Goal: Transaction & Acquisition: Purchase product/service

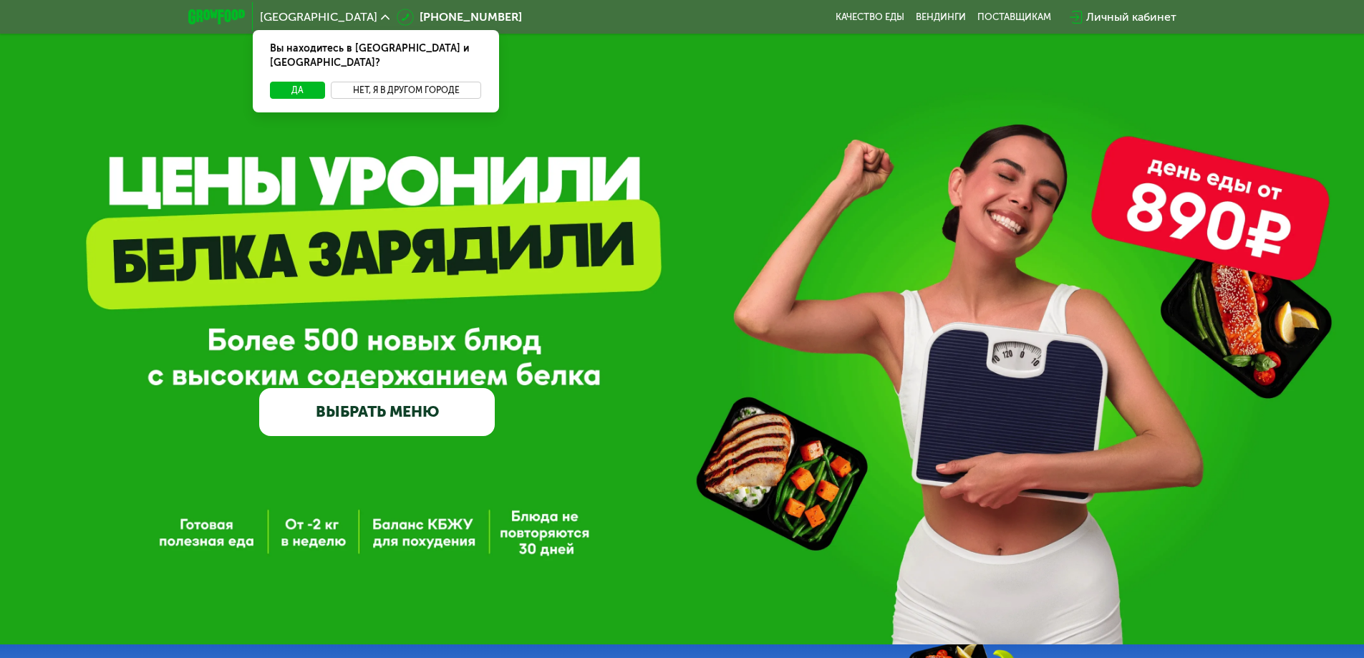
click at [377, 82] on button "Нет, я в другом городе" at bounding box center [406, 90] width 151 height 17
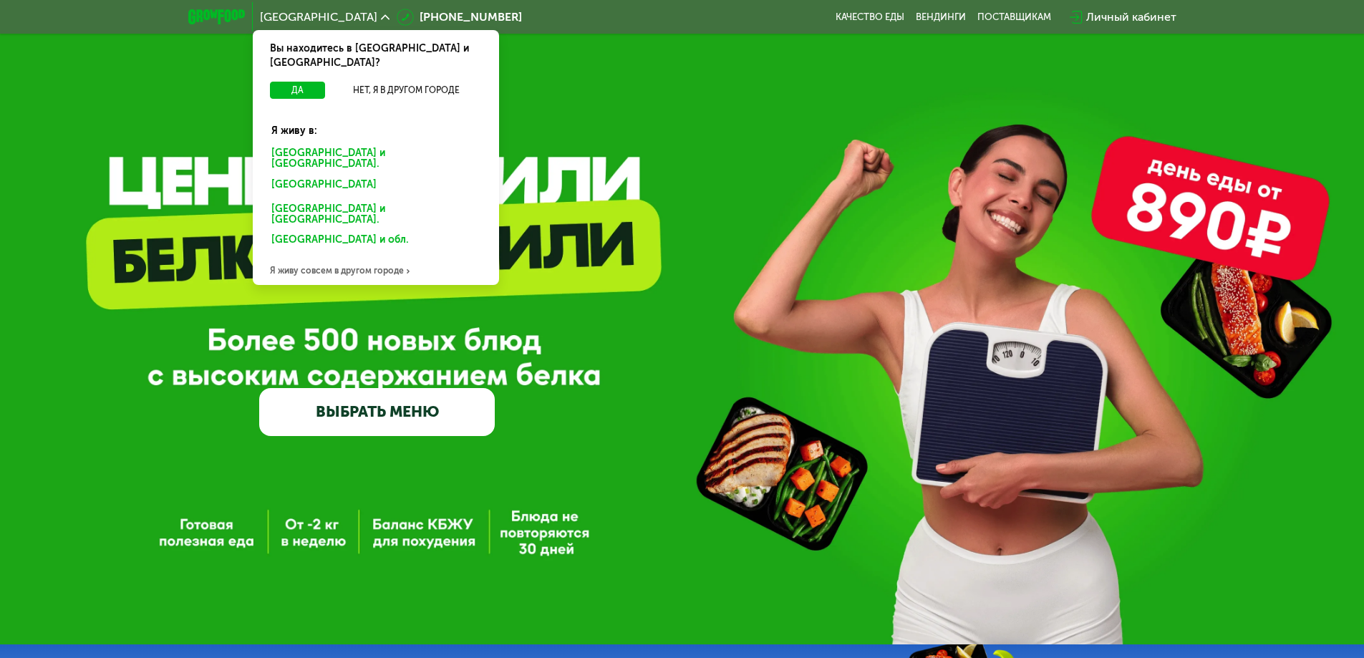
click at [366, 175] on div "[GEOGRAPHIC_DATA] и [GEOGRAPHIC_DATA]." at bounding box center [372, 186] width 223 height 23
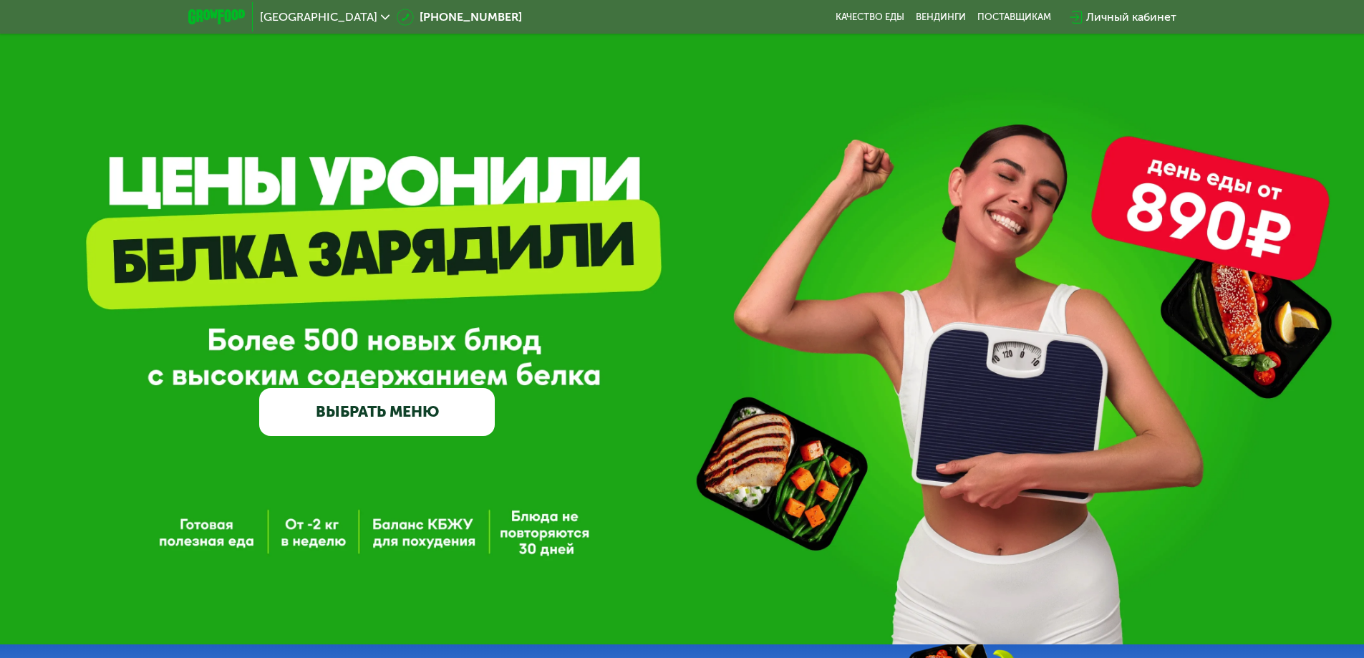
click at [428, 407] on link "ВЫБРАТЬ МЕНЮ" at bounding box center [376, 411] width 235 height 47
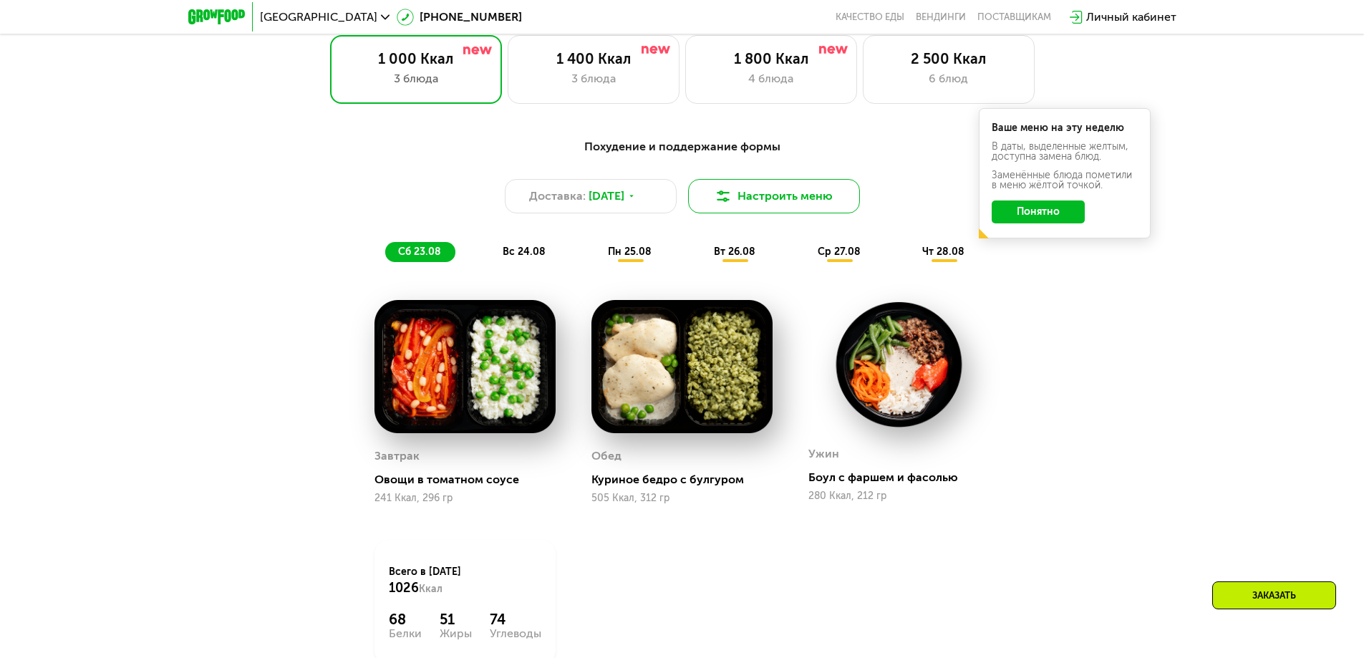
scroll to position [773, 0]
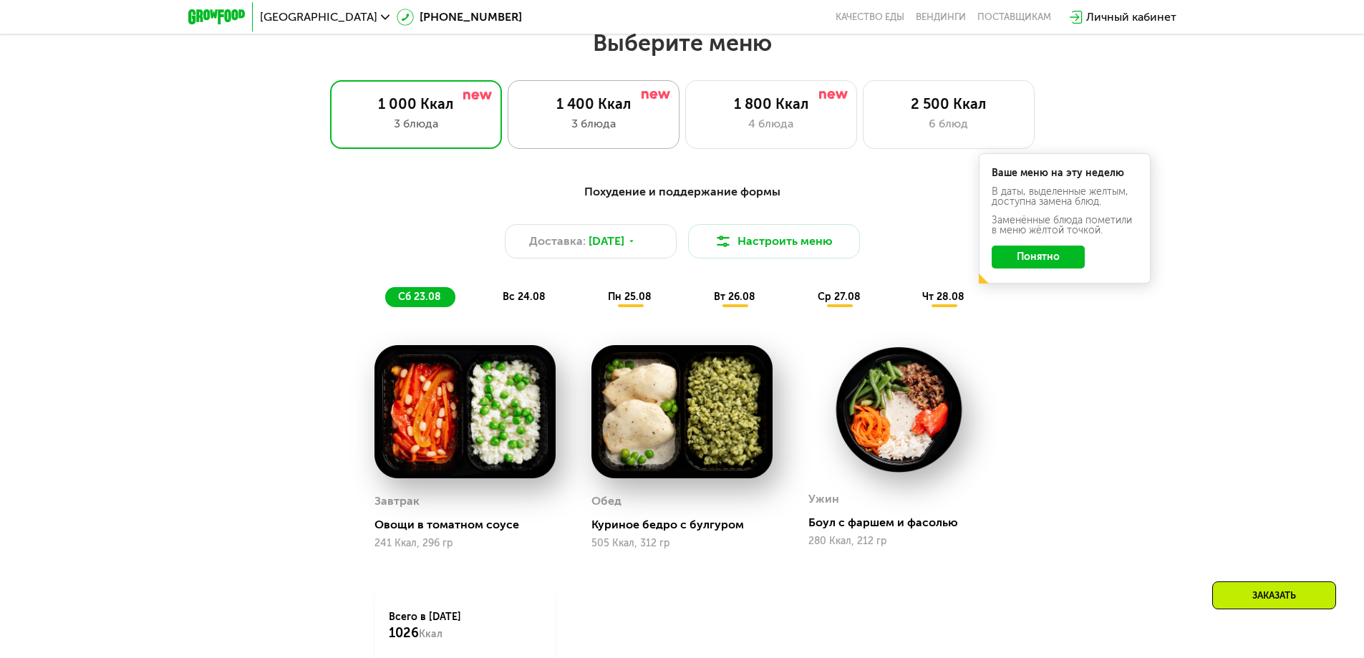
click at [564, 132] on div "3 блюда" at bounding box center [594, 123] width 142 height 17
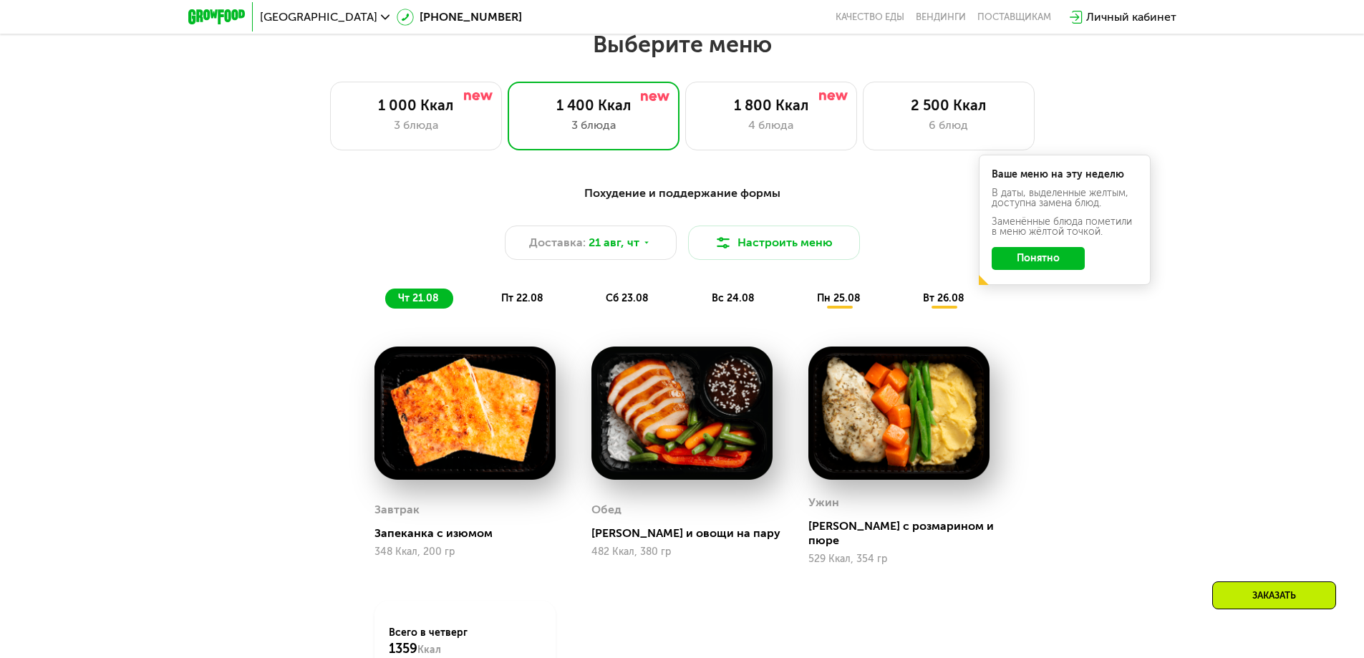
scroll to position [701, 0]
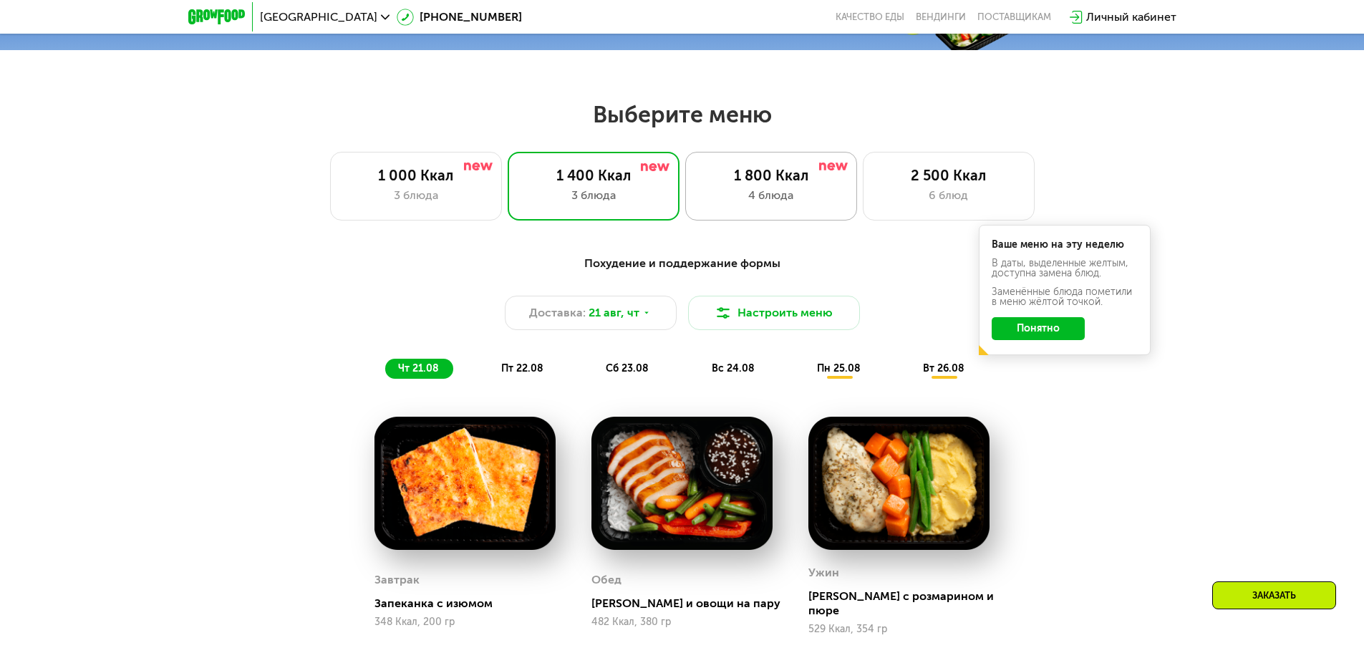
click at [739, 197] on div "4 блюда" at bounding box center [771, 195] width 142 height 17
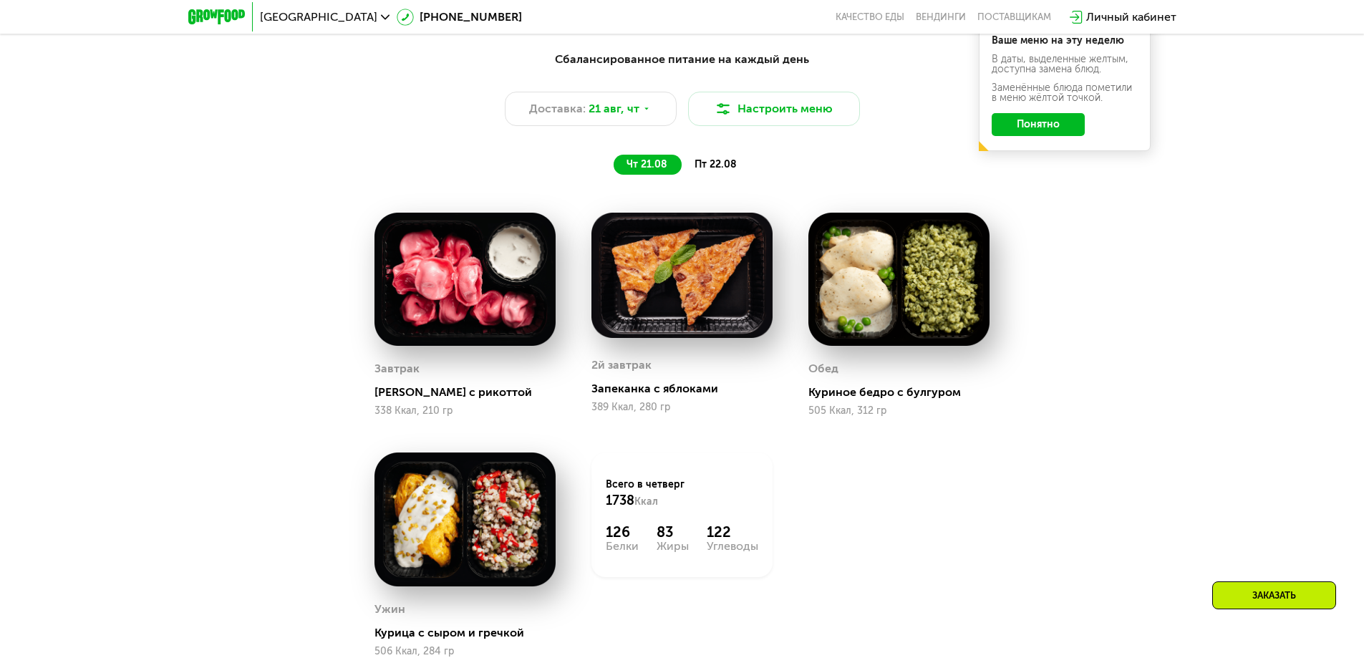
scroll to position [916, 0]
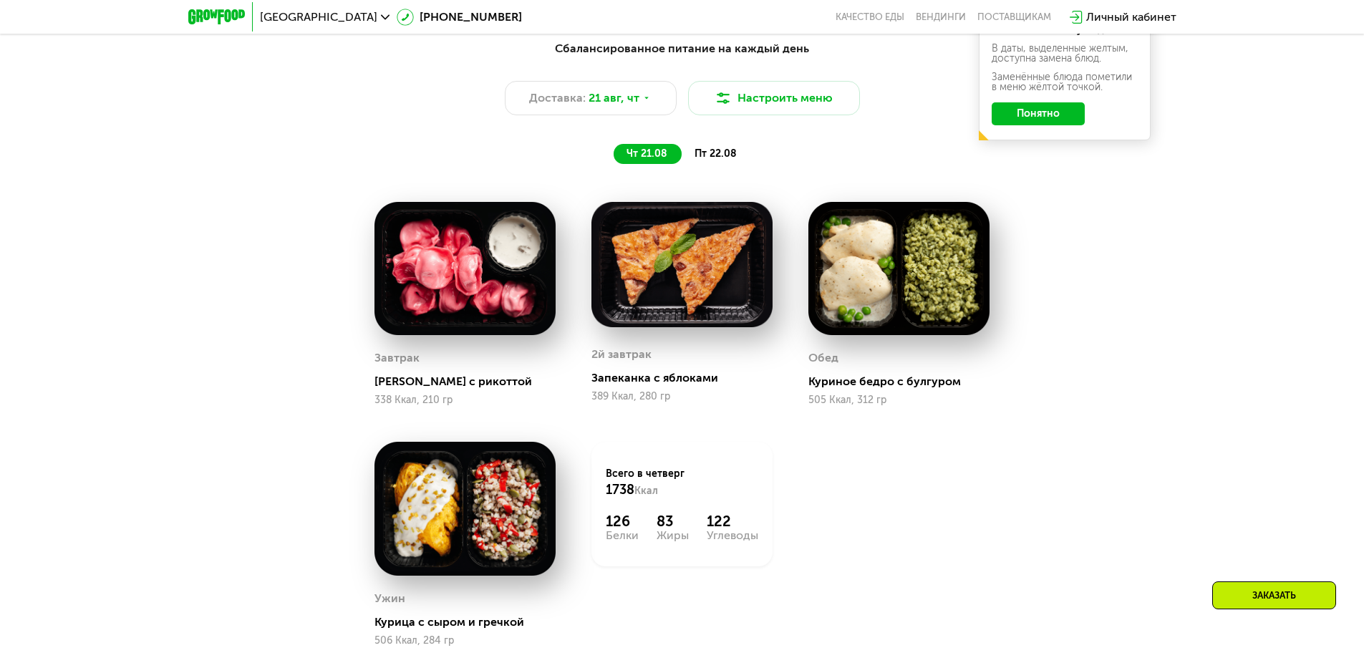
click at [487, 269] on img at bounding box center [464, 269] width 181 height 134
click at [497, 297] on img at bounding box center [464, 269] width 181 height 134
click at [429, 389] on div "[PERSON_NAME] с рикоттой" at bounding box center [470, 381] width 193 height 14
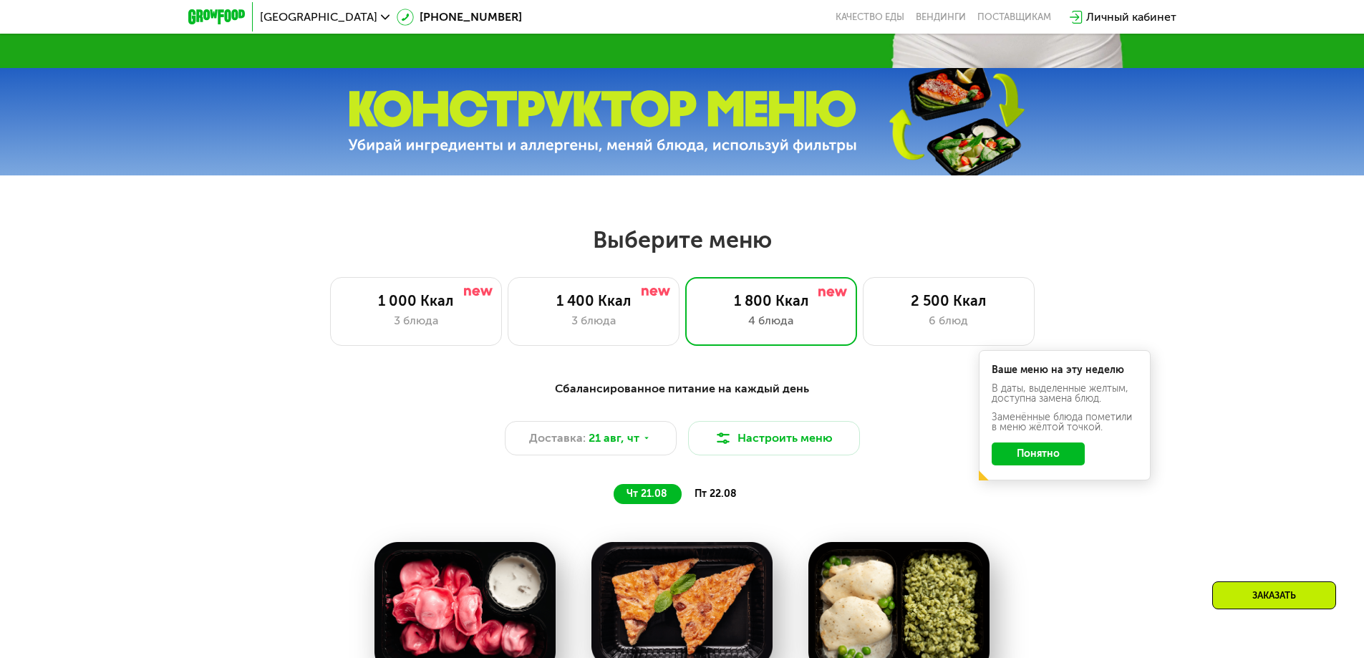
scroll to position [558, 0]
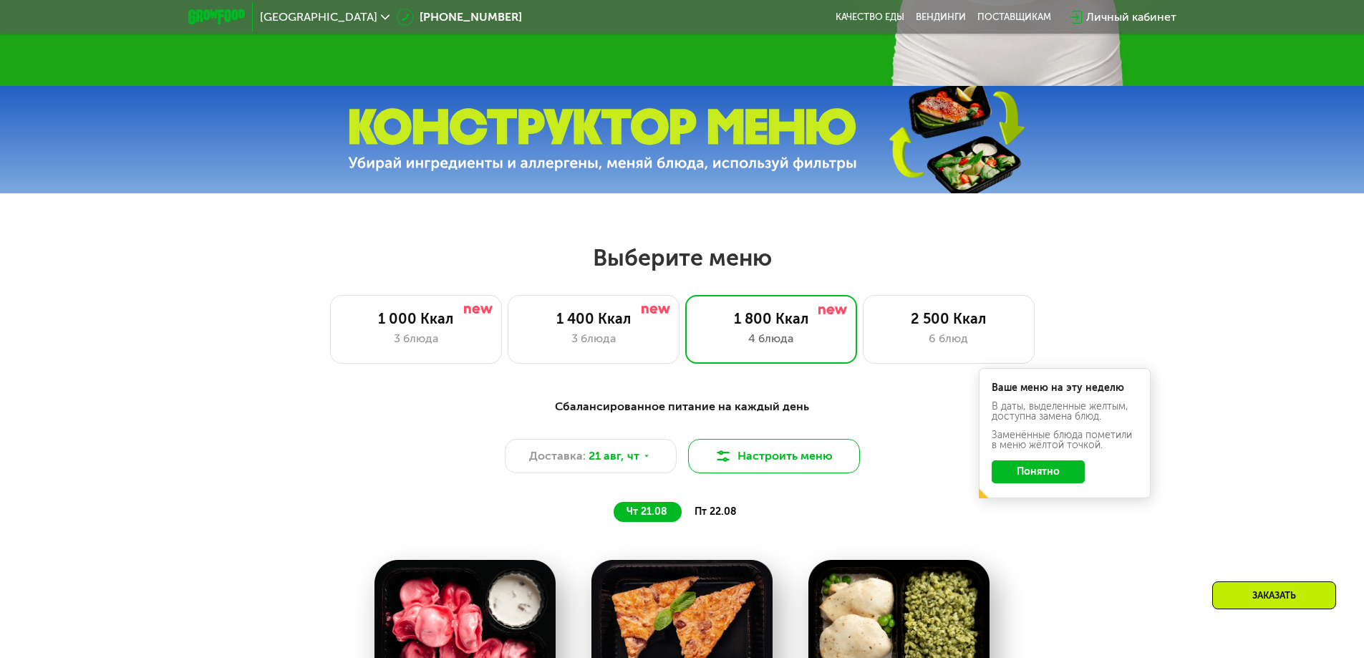
click at [767, 459] on button "Настроить меню" at bounding box center [774, 456] width 172 height 34
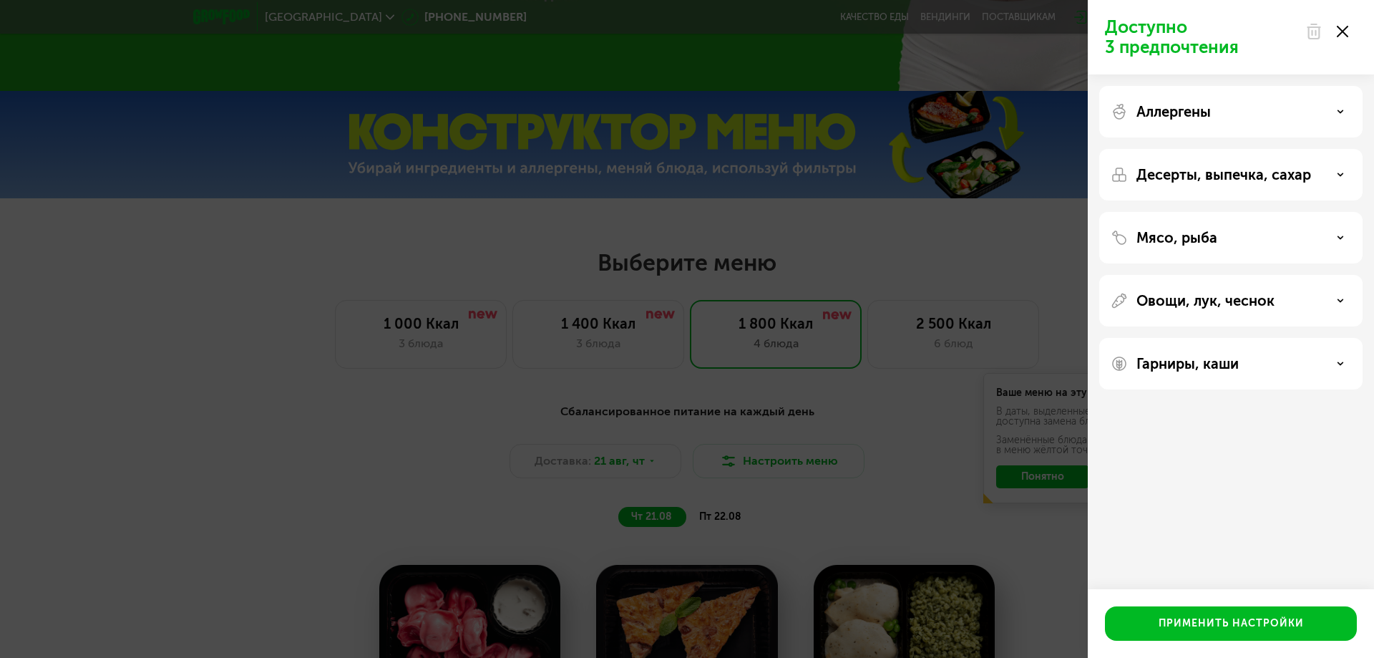
click at [761, 452] on div "Доступно 3 предпочтения Аллергены Десерты, выпечка, сахар Мясо, рыба Овощи, лук…" at bounding box center [687, 329] width 1374 height 658
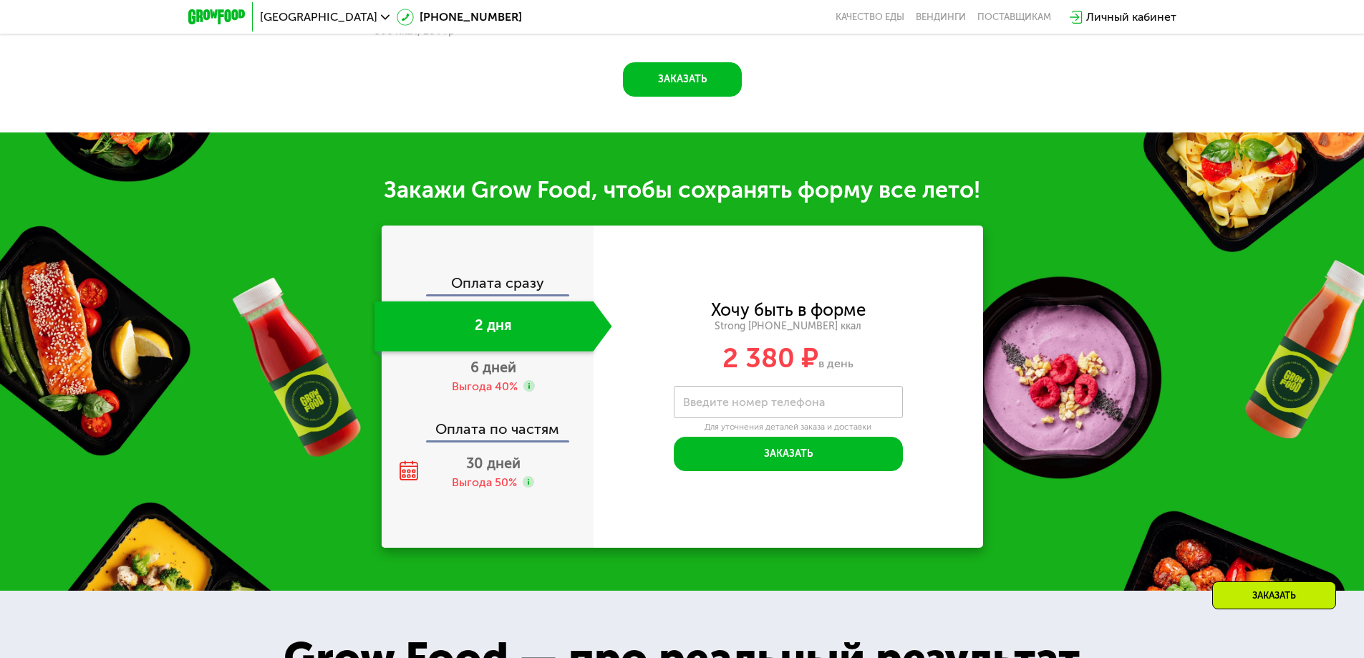
scroll to position [1560, 0]
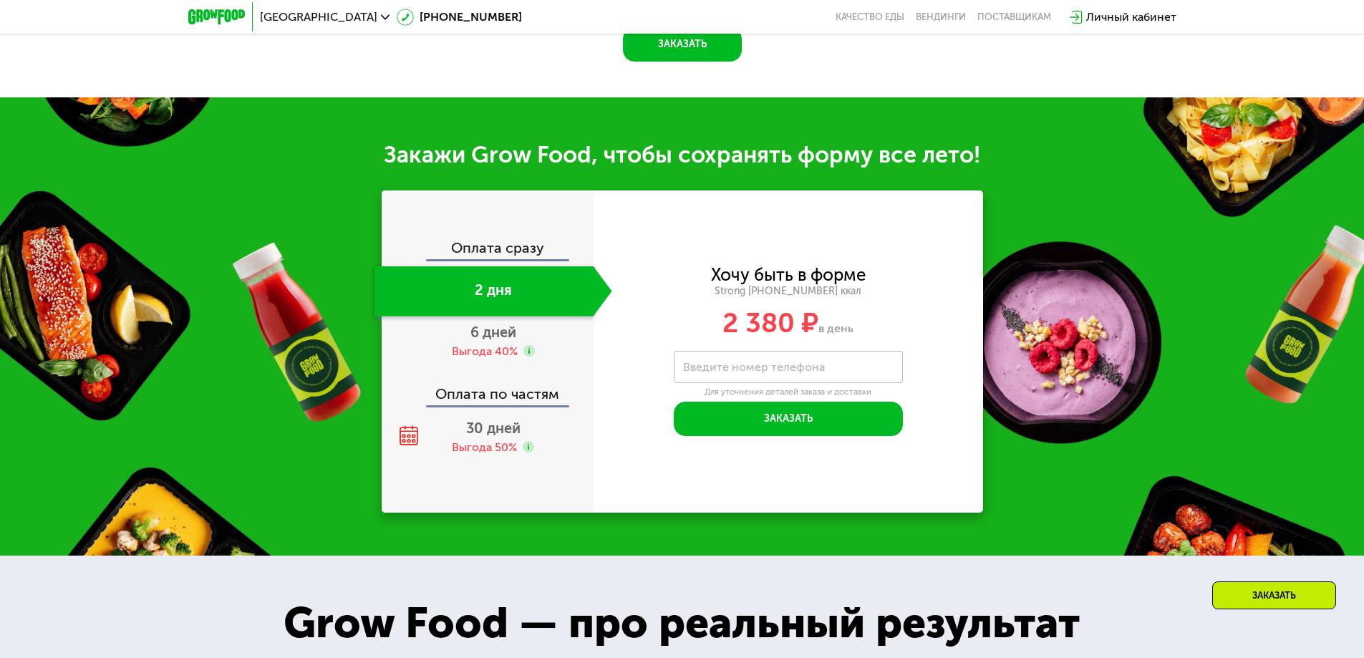
drag, startPoint x: 722, startPoint y: 329, endPoint x: 892, endPoint y: 341, distance: 170.8
click at [868, 336] on div "2 380 ₽ в день" at bounding box center [787, 322] width 389 height 27
click at [920, 344] on div "Хочу быть в форме Strong 1800 ~1800 ккал 2 380 ₽ в день Введите свой номер теле…" at bounding box center [787, 351] width 389 height 169
click at [540, 339] on div "6 дней Выгода 40%" at bounding box center [493, 341] width 238 height 50
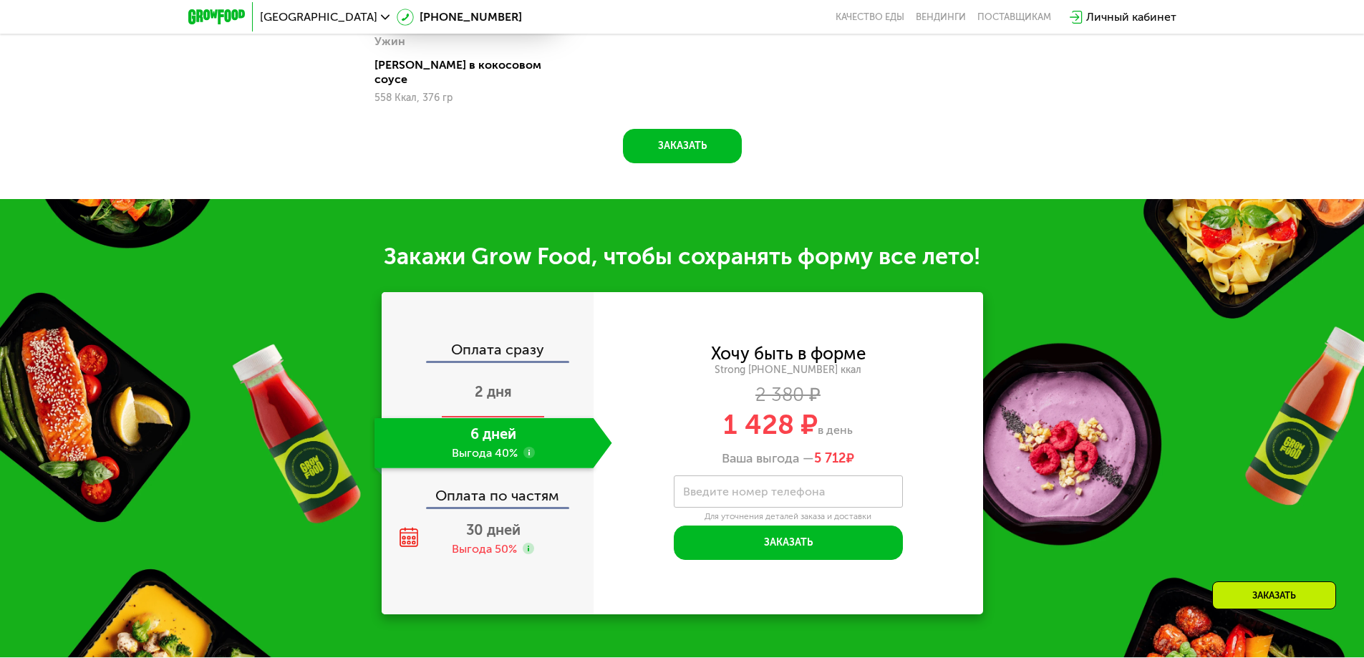
click at [555, 368] on div "2 дня" at bounding box center [493, 393] width 238 height 50
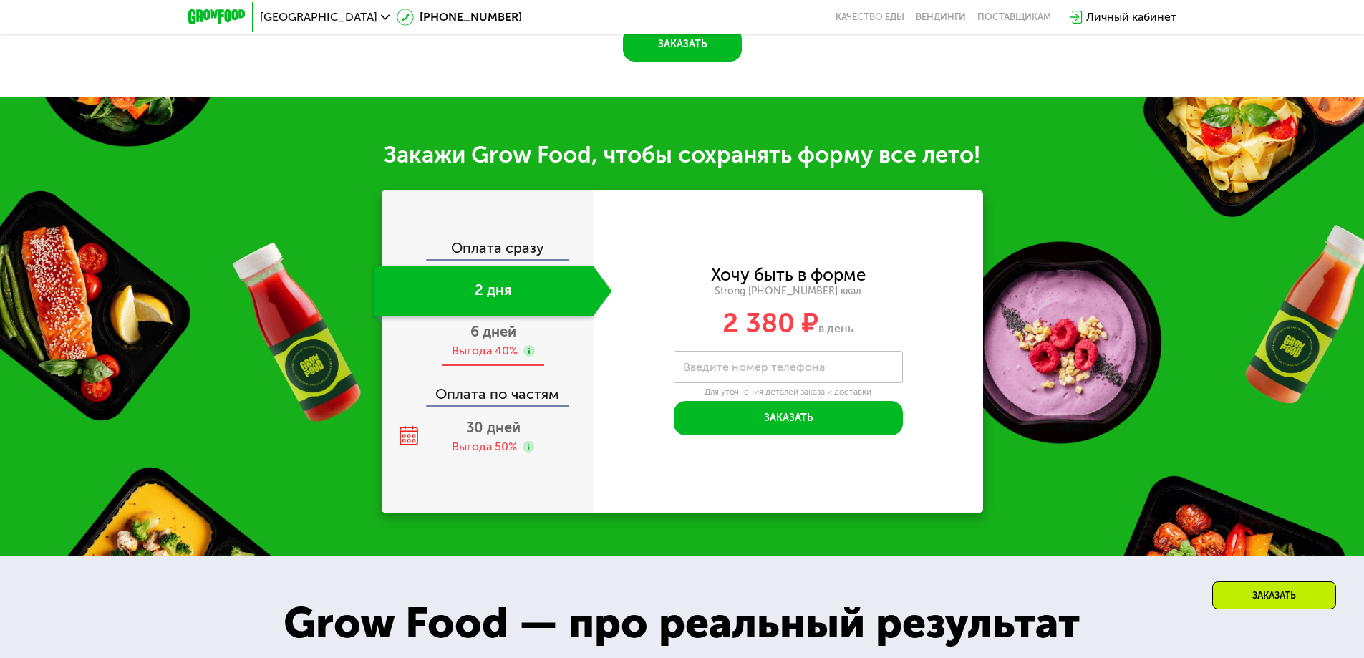
click at [532, 354] on use at bounding box center [528, 350] width 11 height 11
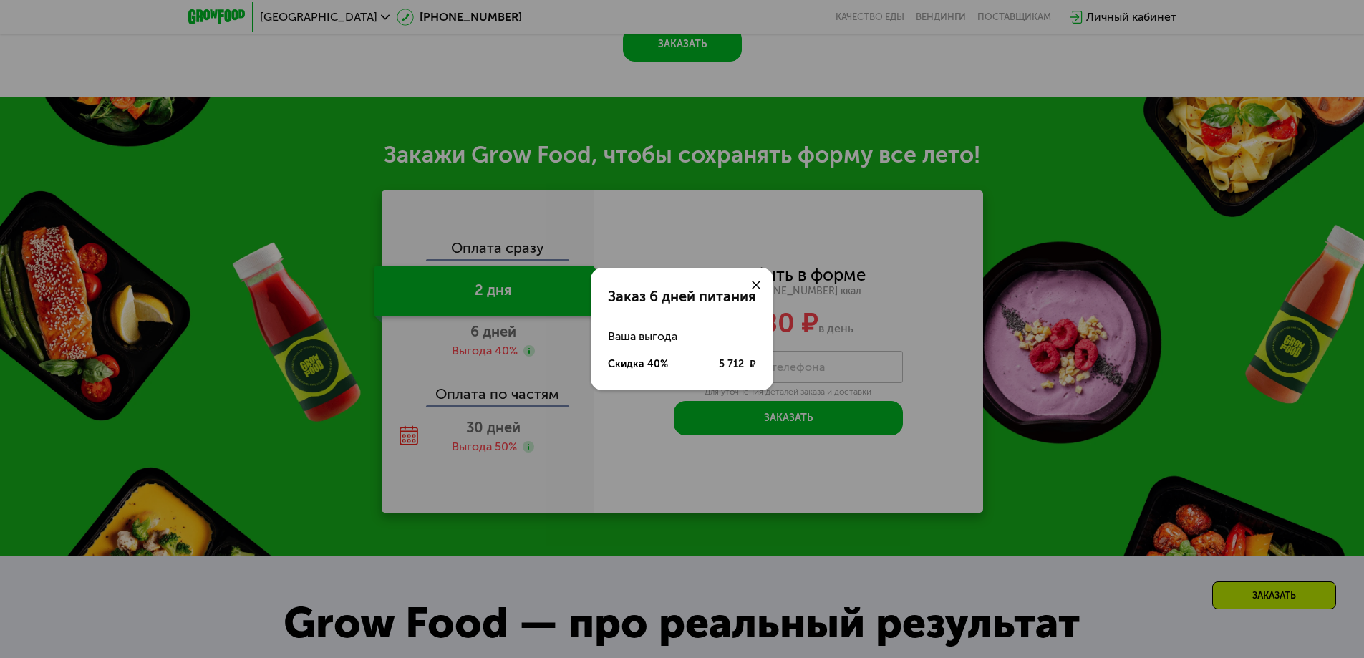
scroll to position [1473, 0]
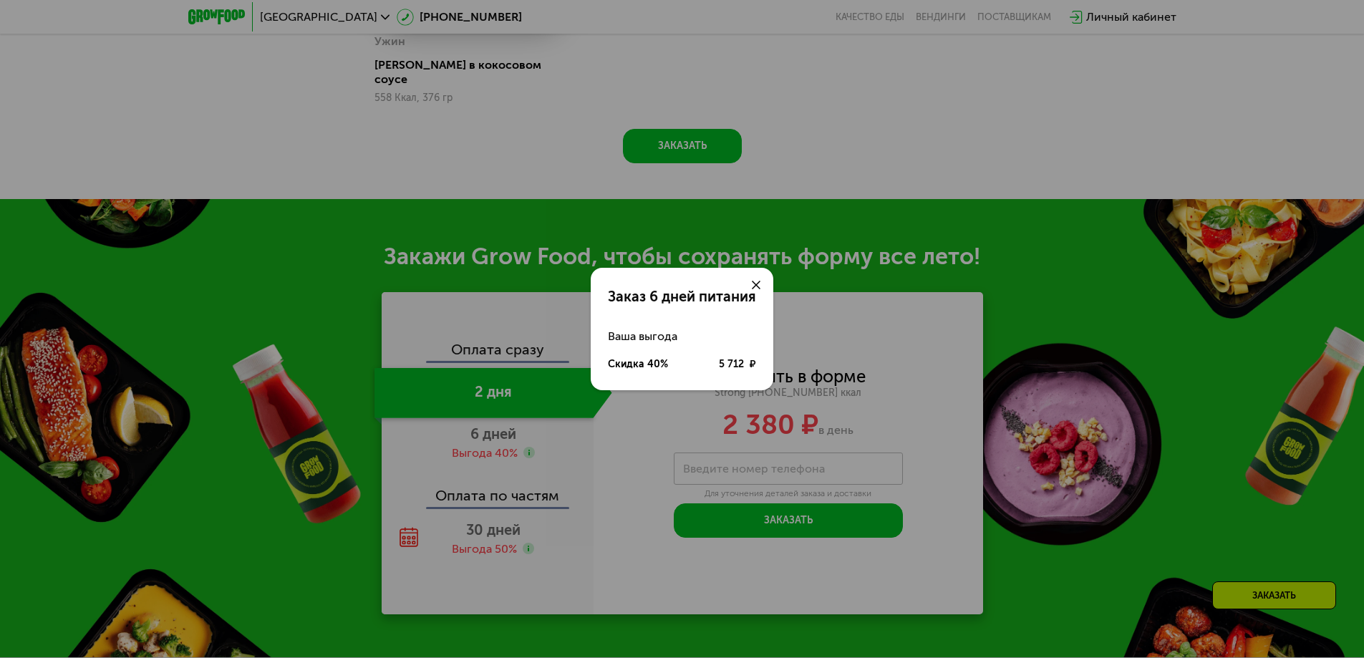
click at [751, 284] on div at bounding box center [756, 285] width 34 height 34
click at [757, 281] on icon at bounding box center [756, 285] width 9 height 9
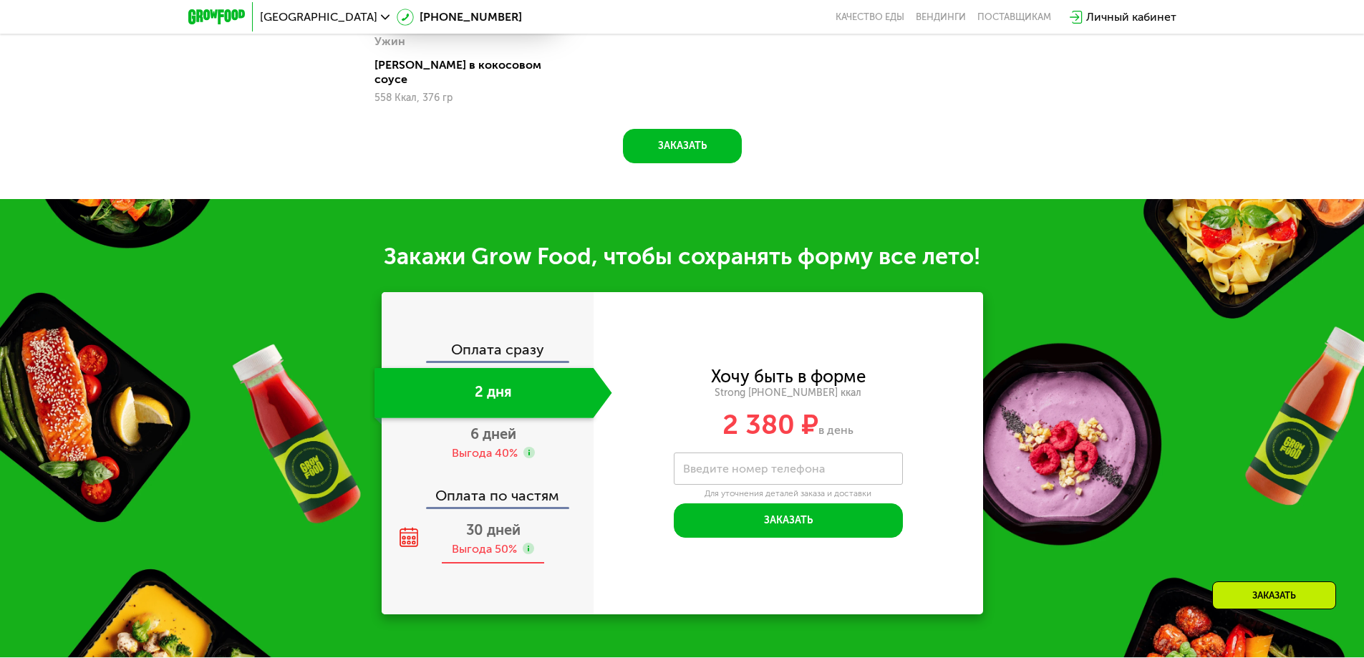
click at [526, 514] on div "30 дней Выгода 50%" at bounding box center [493, 539] width 238 height 50
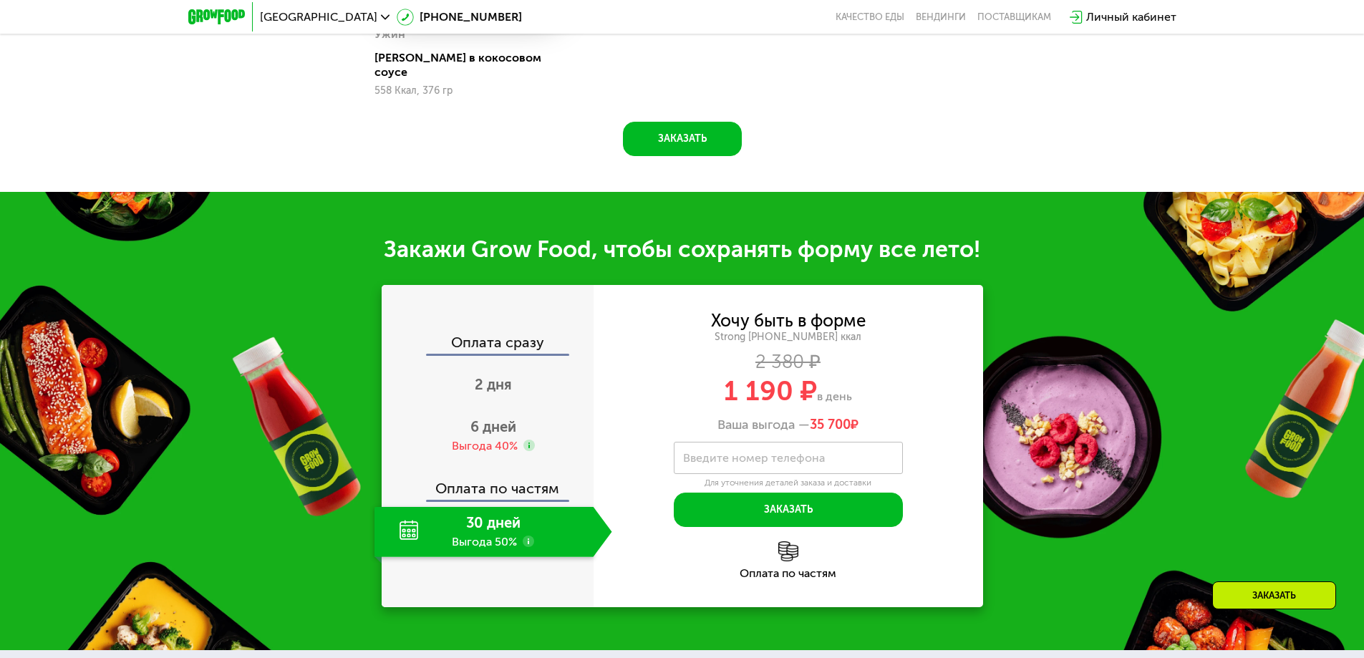
click at [531, 467] on div "Оплата по частям" at bounding box center [488, 483] width 210 height 33
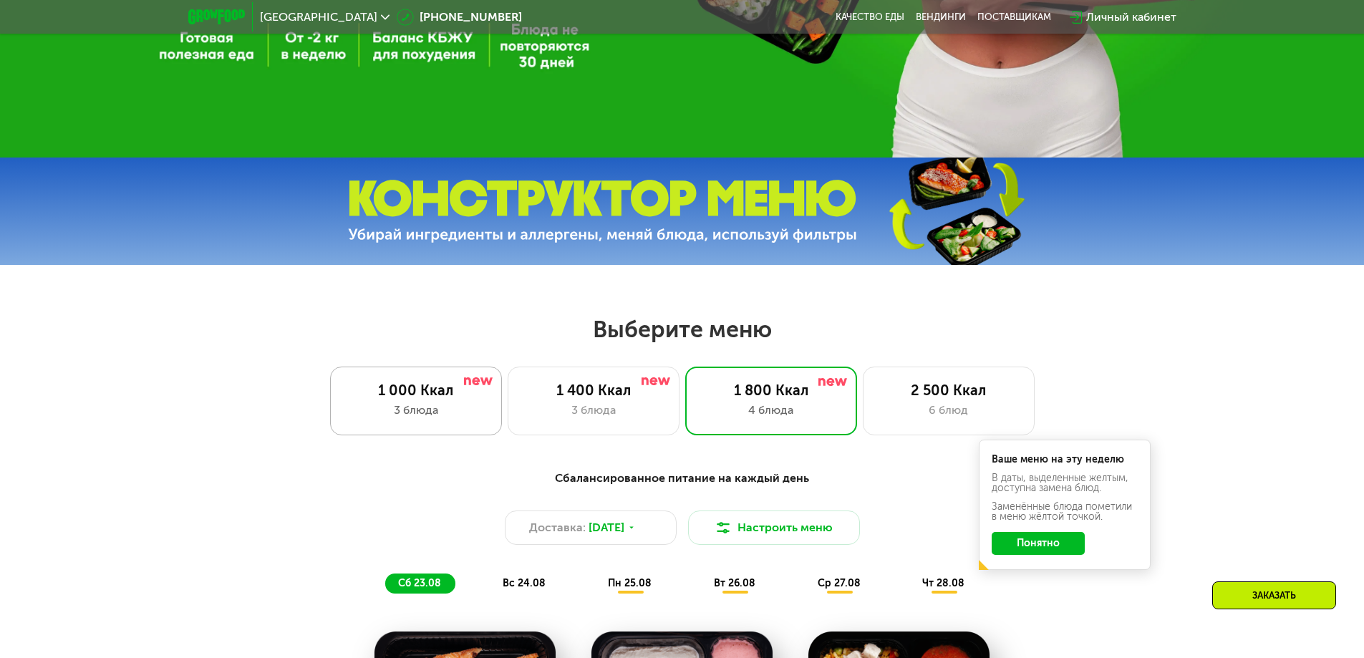
click at [446, 399] on div "1 000 Ккал" at bounding box center [416, 390] width 142 height 17
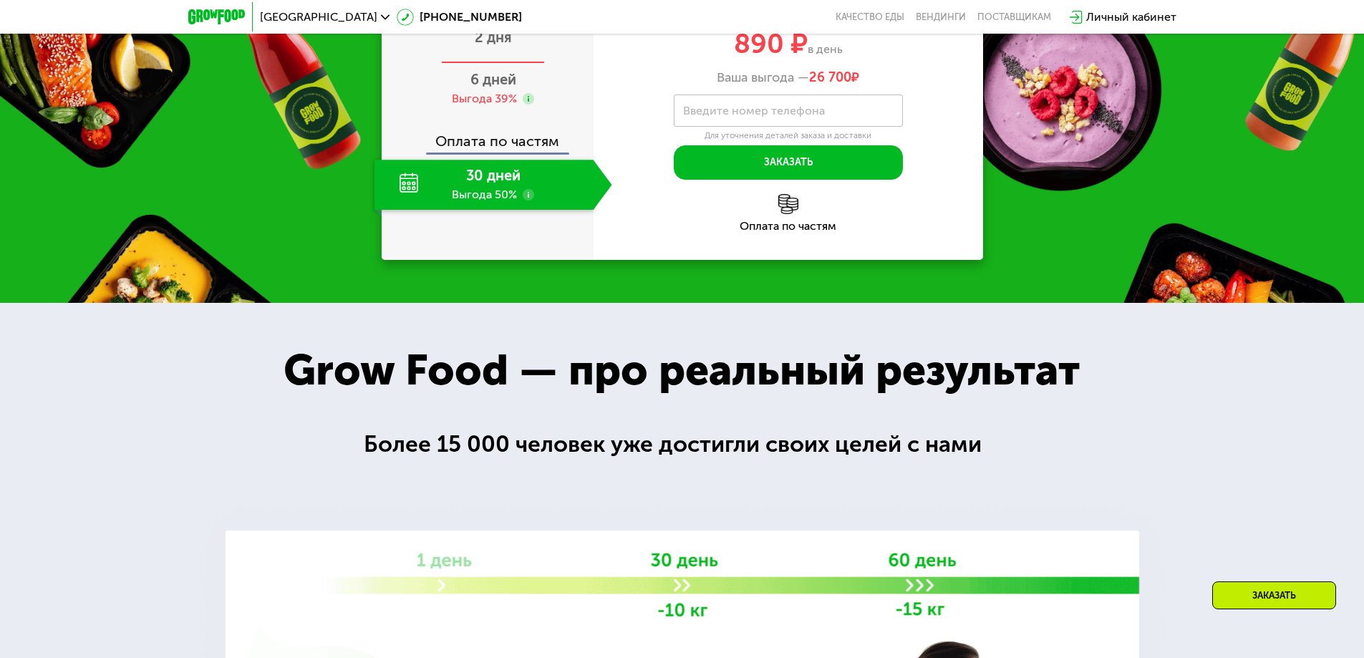
scroll to position [1704, 0]
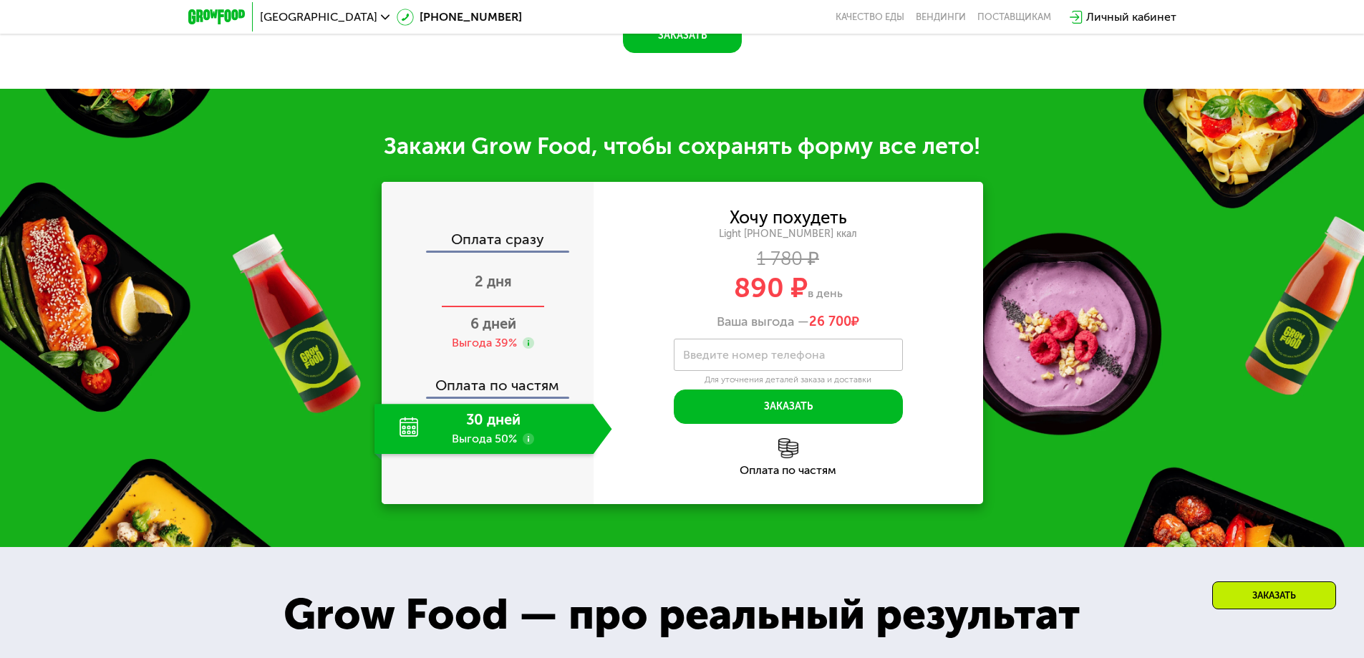
click at [490, 283] on span "2 дня" at bounding box center [493, 281] width 37 height 17
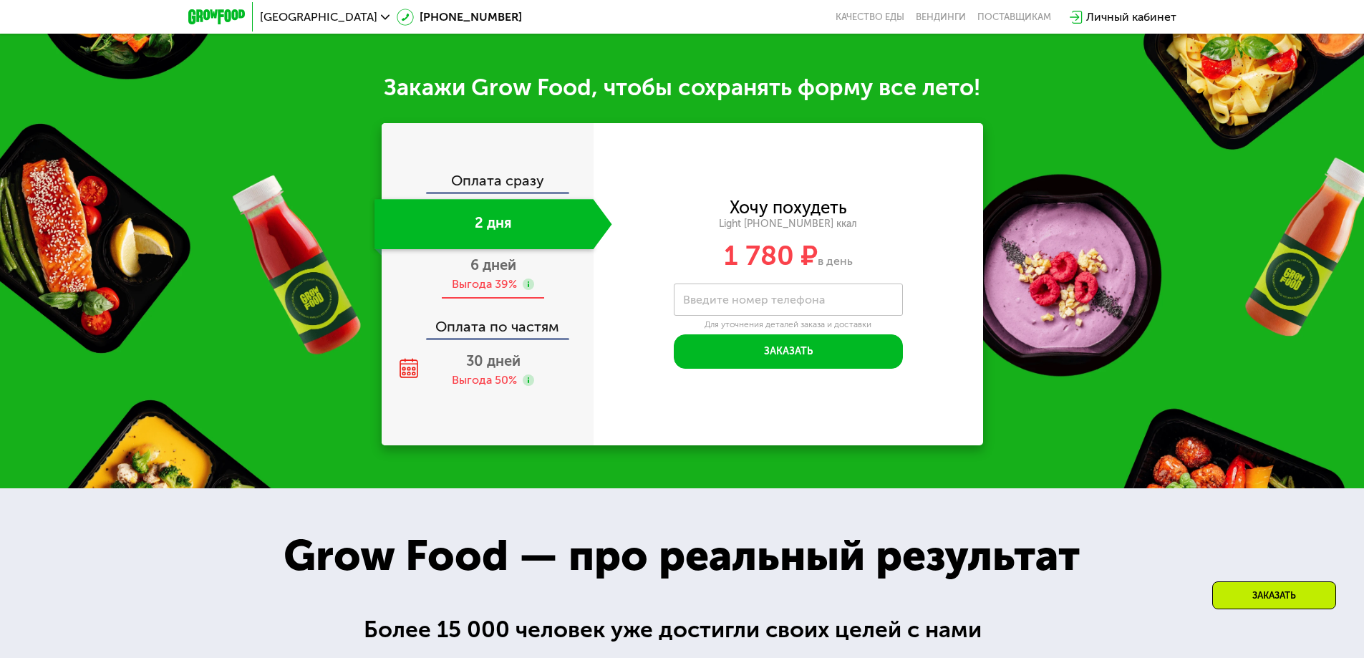
scroll to position [1489, 0]
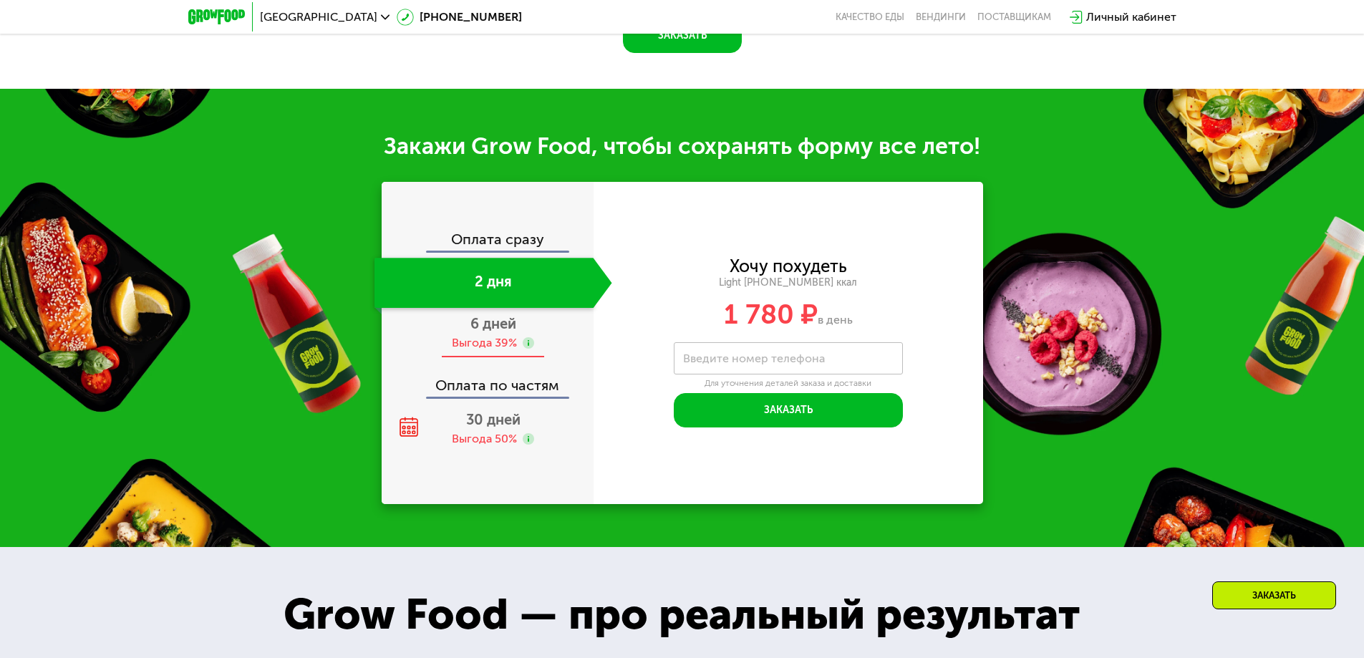
click at [490, 349] on div "Выгода 39%" at bounding box center [484, 343] width 65 height 16
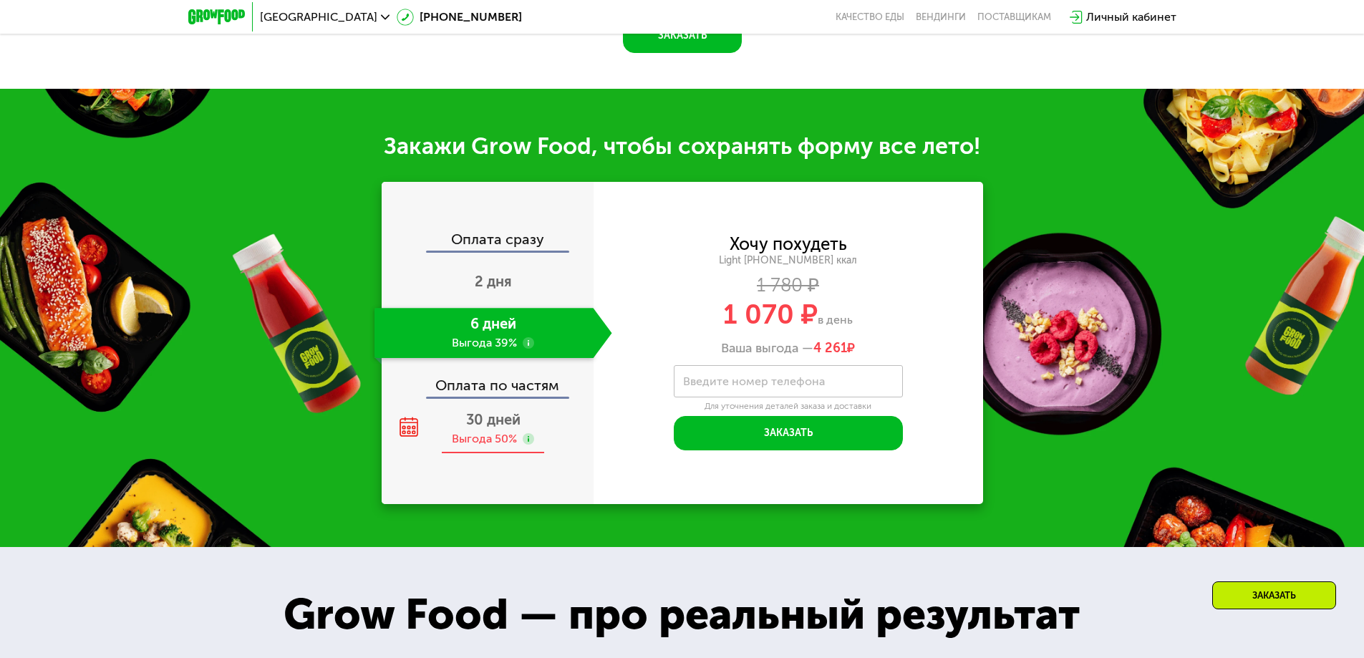
click at [494, 428] on span "30 дней" at bounding box center [493, 419] width 54 height 17
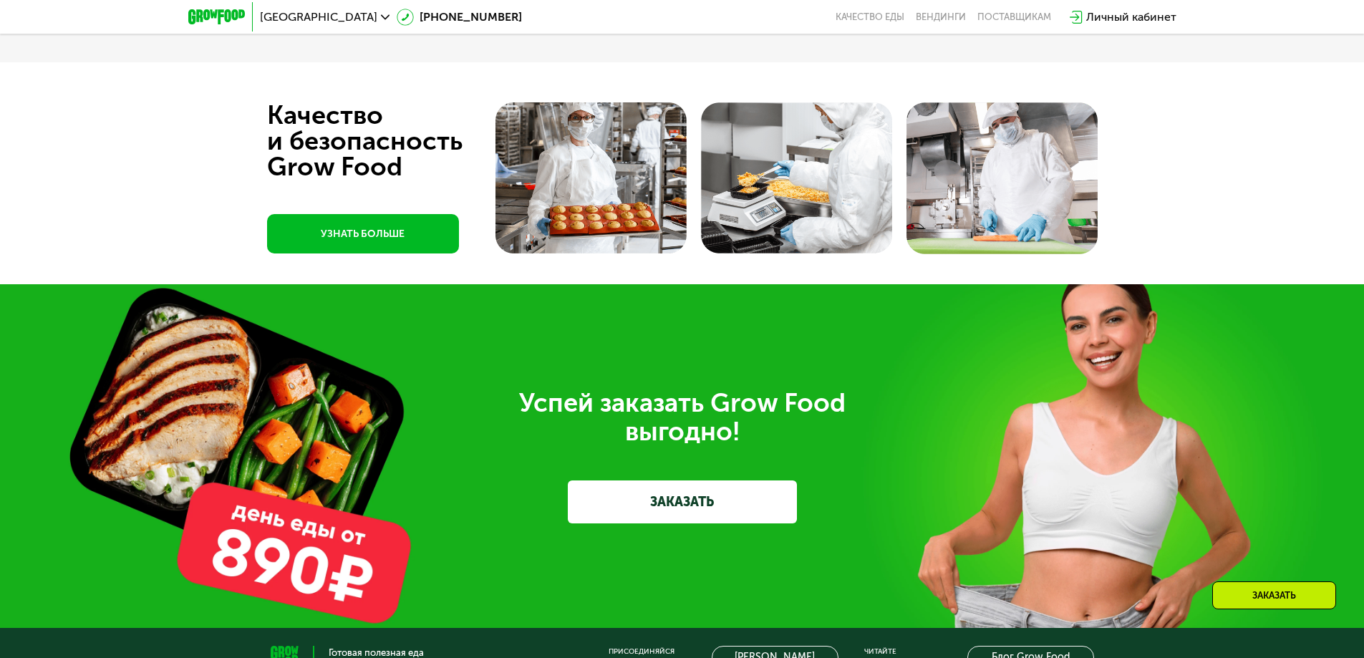
scroll to position [4137, 0]
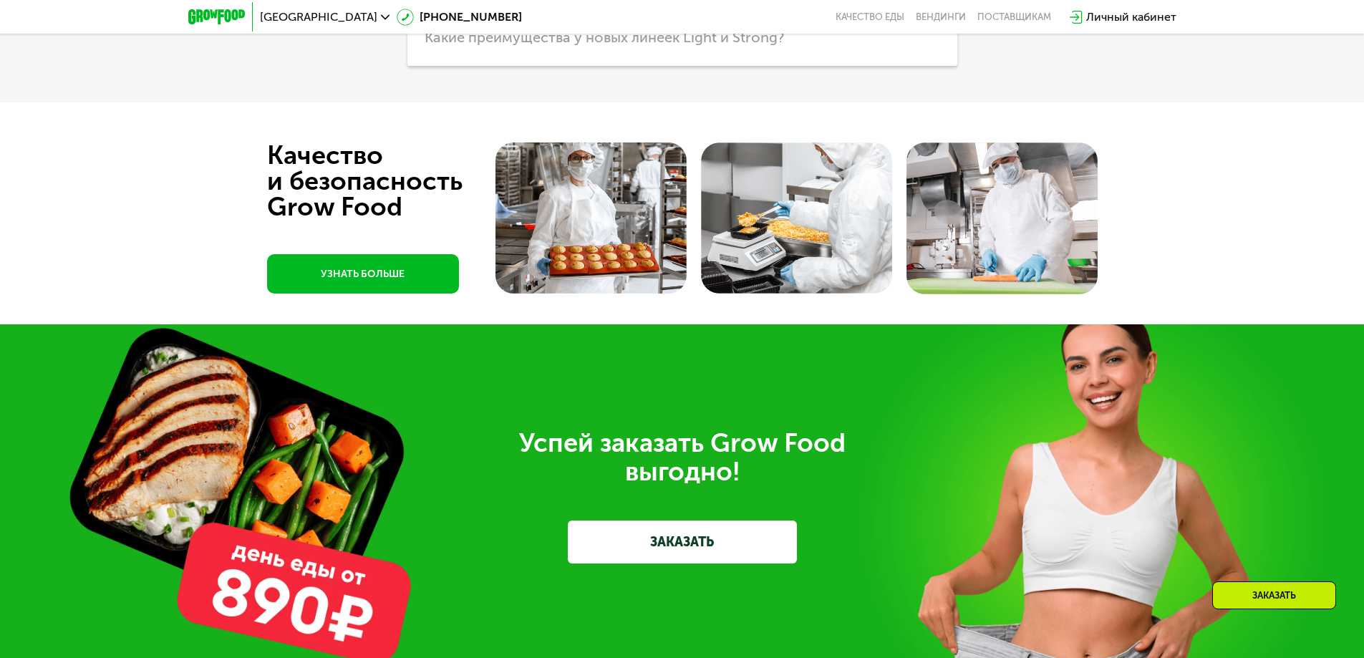
click at [580, 265] on img at bounding box center [590, 217] width 191 height 151
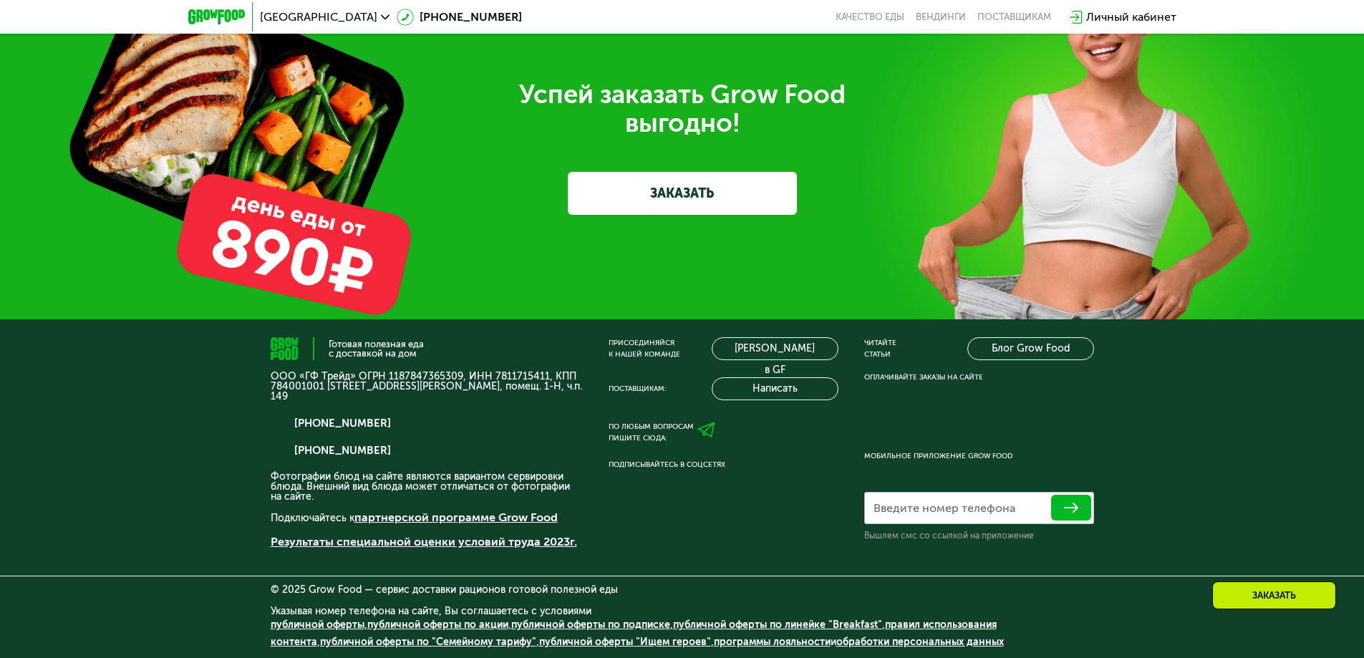
scroll to position [4499, 0]
